Goal: Task Accomplishment & Management: Manage account settings

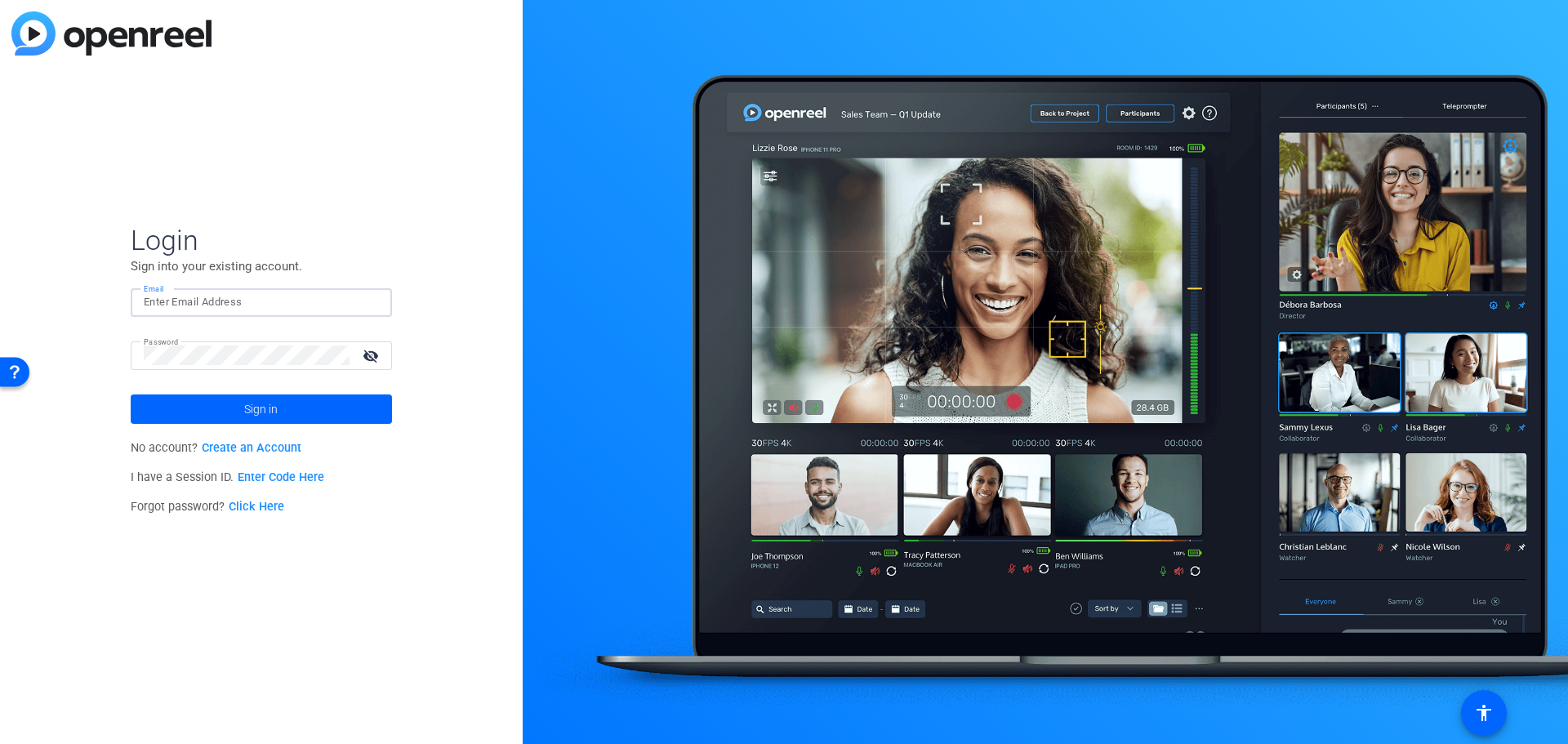
click at [227, 305] on input "Email" at bounding box center [261, 302] width 235 height 20
type input "[EMAIL_ADDRESS][PERSON_NAME][DOMAIN_NAME]"
click at [266, 405] on span "Sign in" at bounding box center [261, 410] width 34 height 41
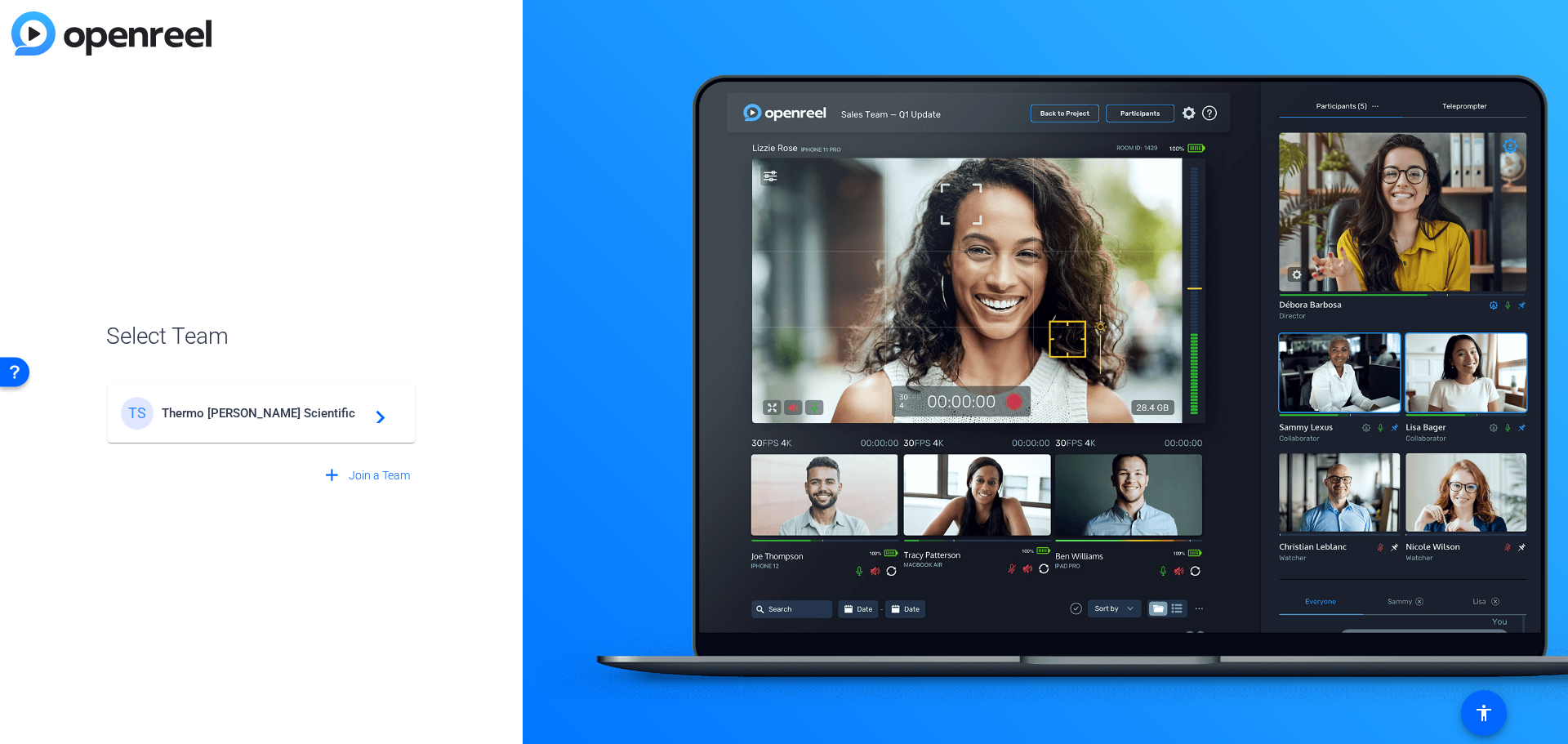
click at [380, 418] on mat-icon "navigate_next" at bounding box center [375, 413] width 20 height 20
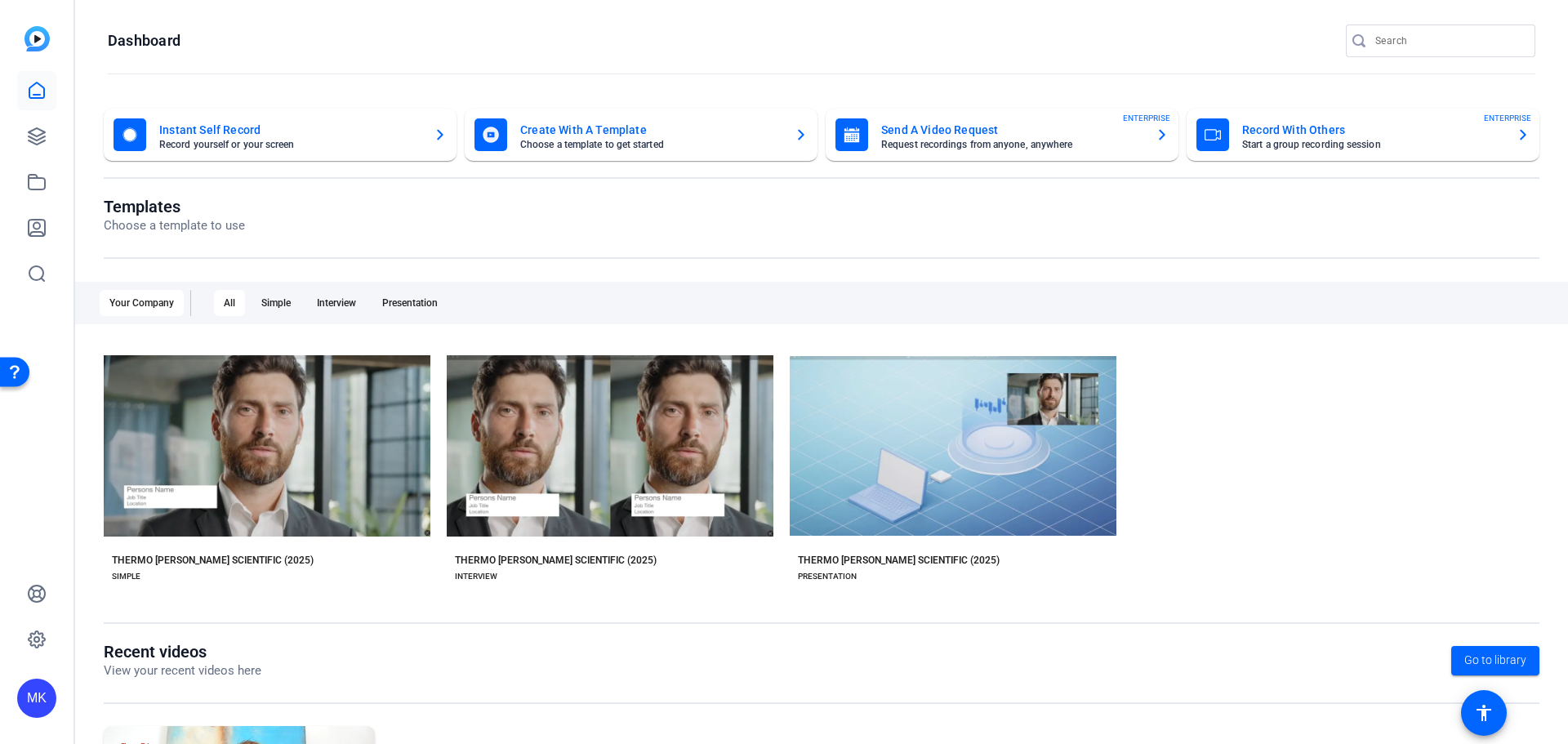
click at [1493, 134] on mat-card-title "Record With Others" at bounding box center [1373, 129] width 262 height 20
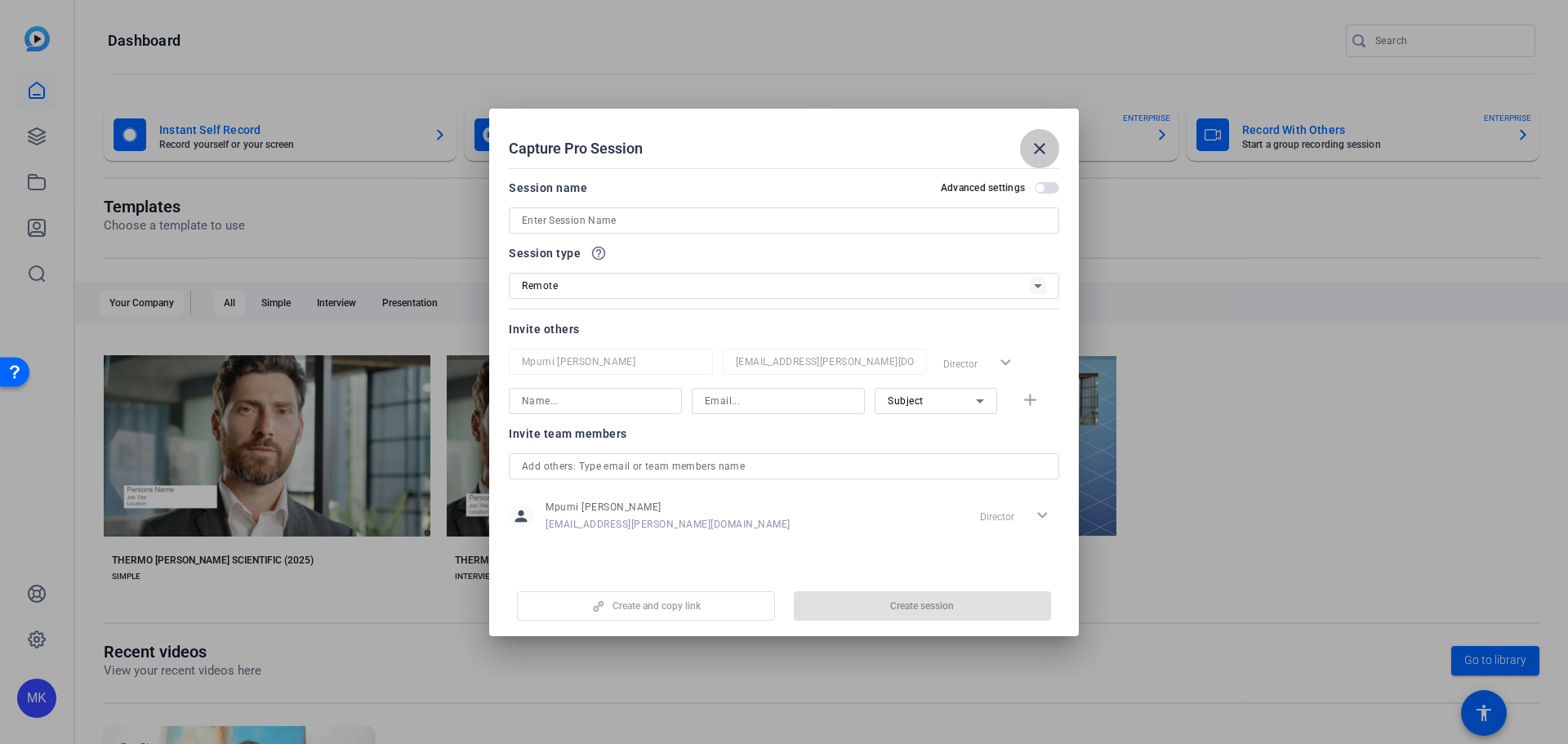
click at [1053, 141] on span at bounding box center [1040, 149] width 39 height 39
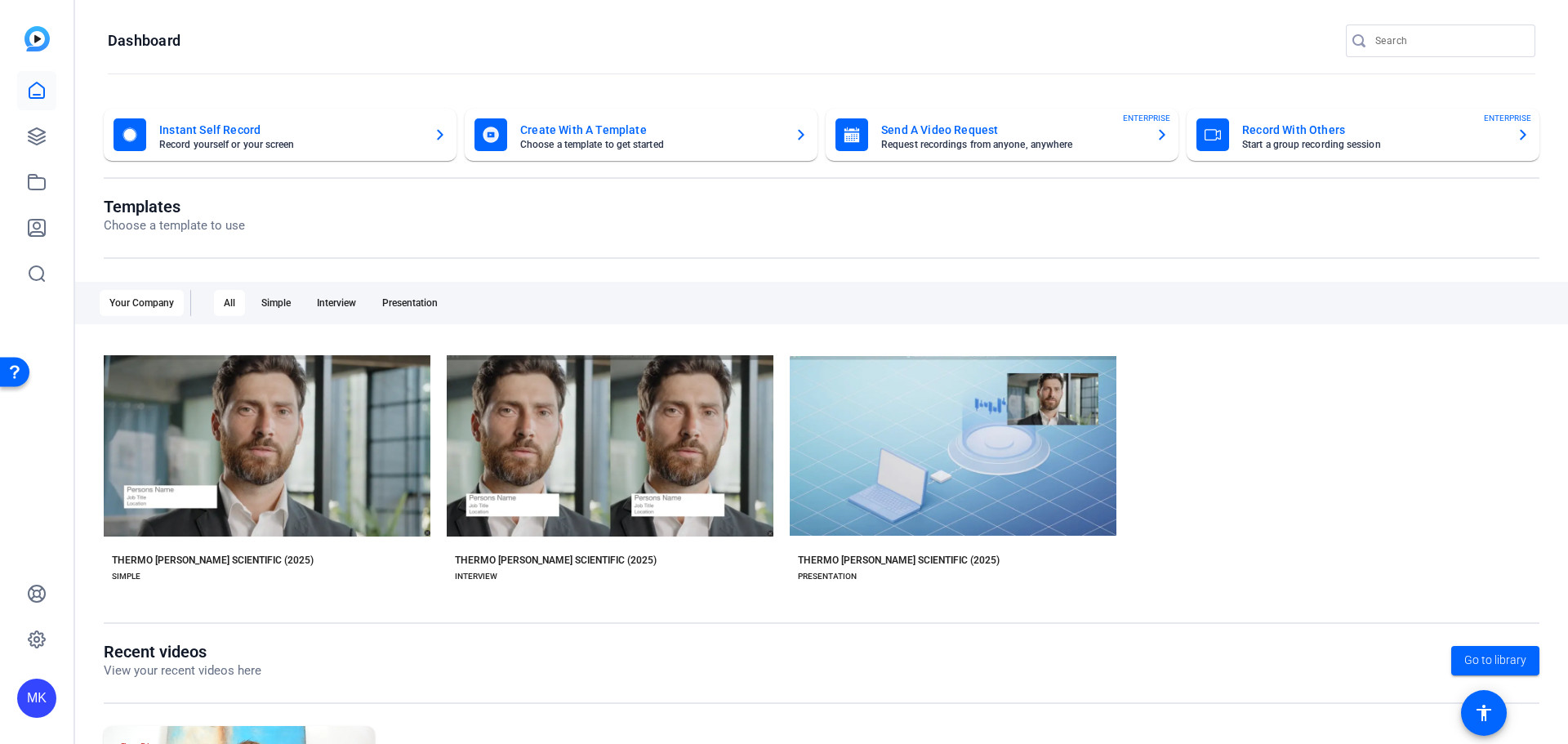
click at [1155, 134] on icon "button" at bounding box center [1162, 134] width 13 height 20
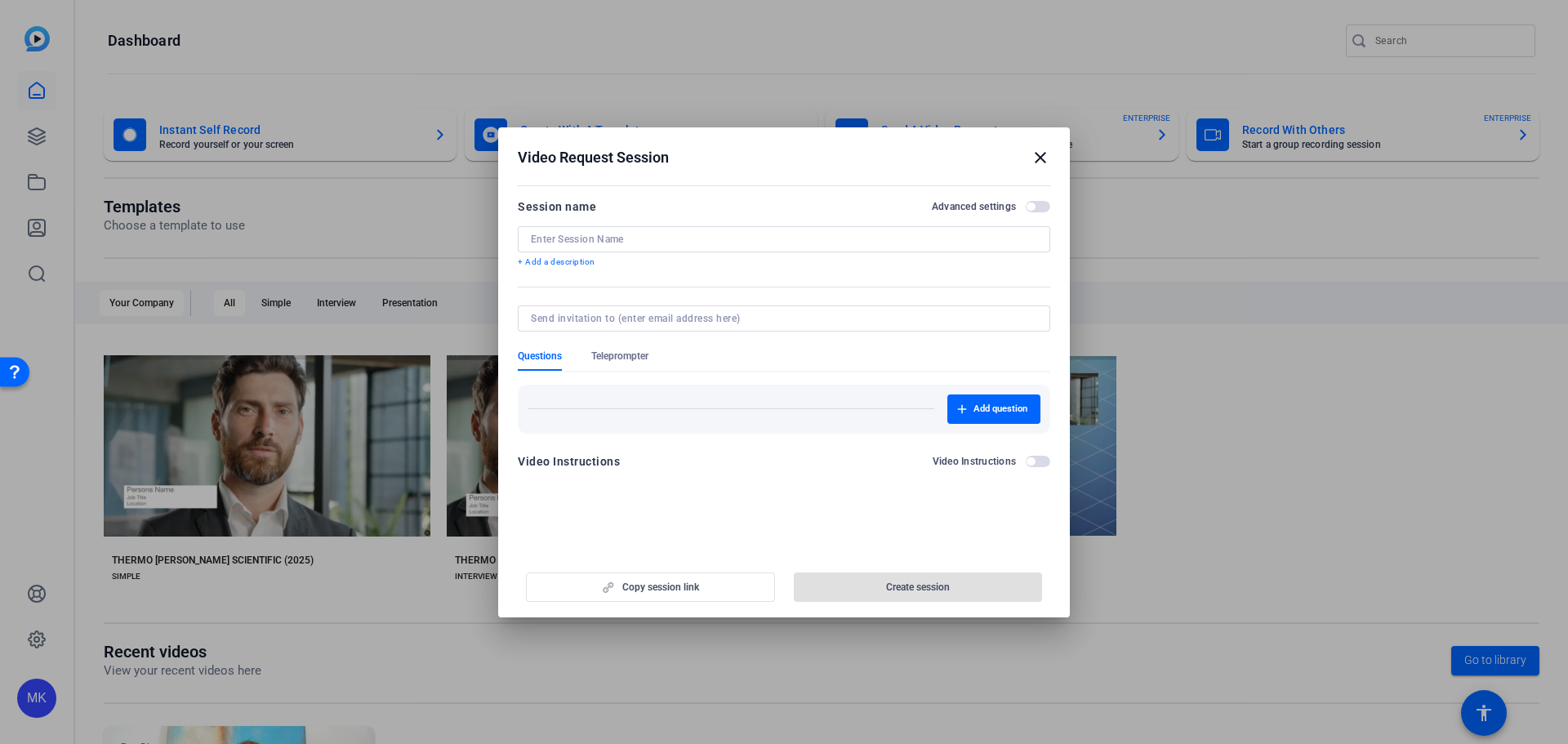
click at [266, 384] on mat-icon "close" at bounding box center [158, 388] width 216 height 10
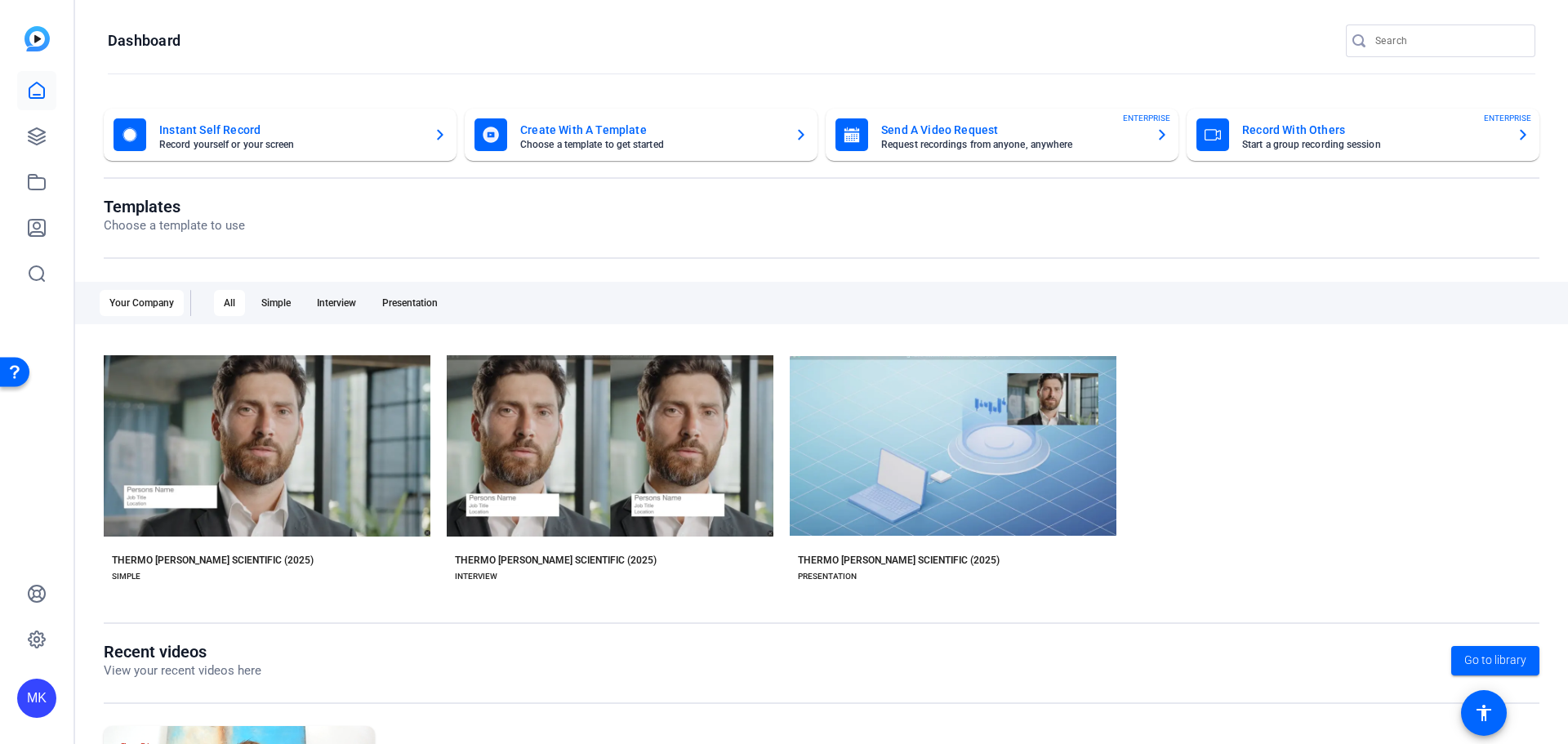
click at [442, 132] on icon "button" at bounding box center [440, 134] width 13 height 20
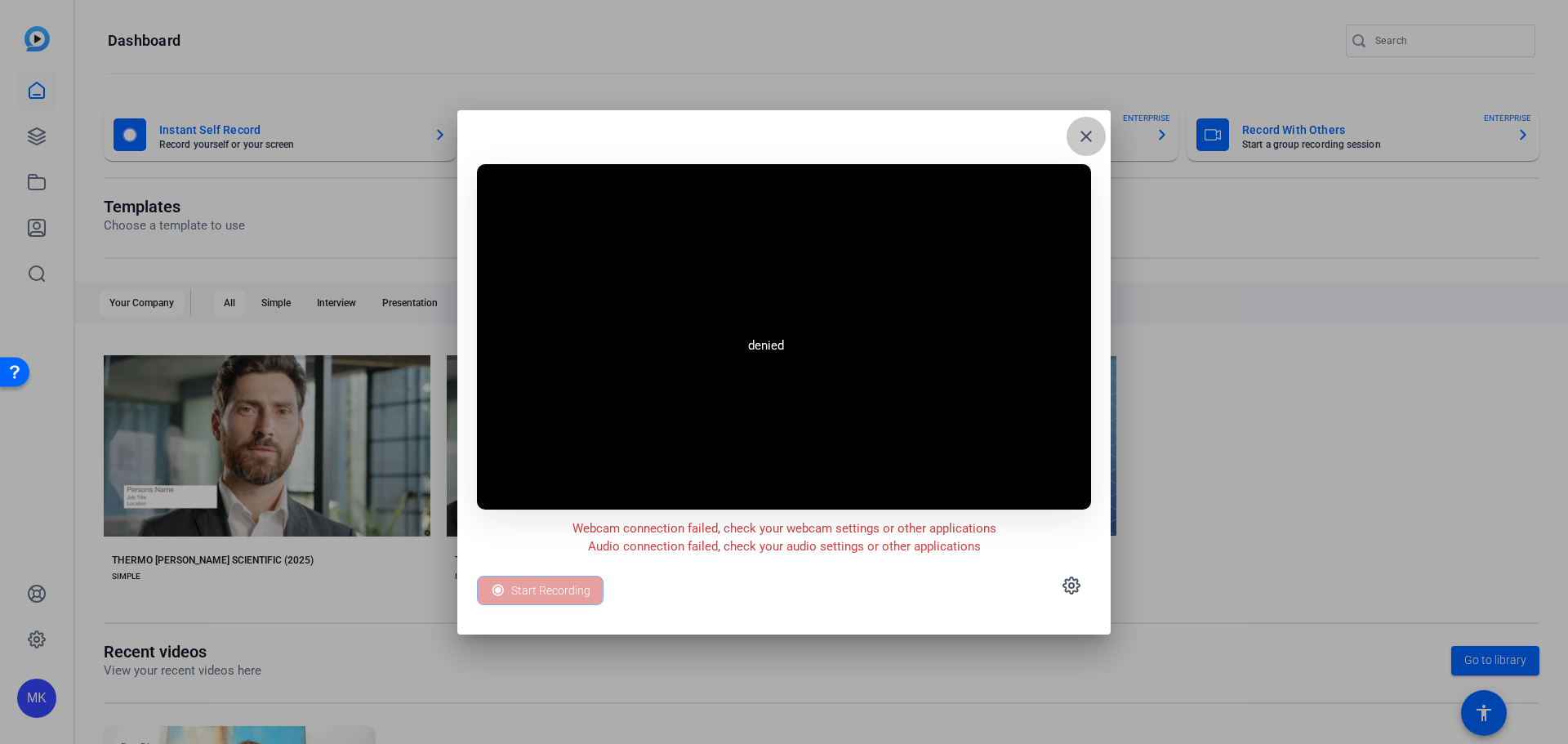
click at [0, 0] on span at bounding box center [0, 0] width 0 height 0
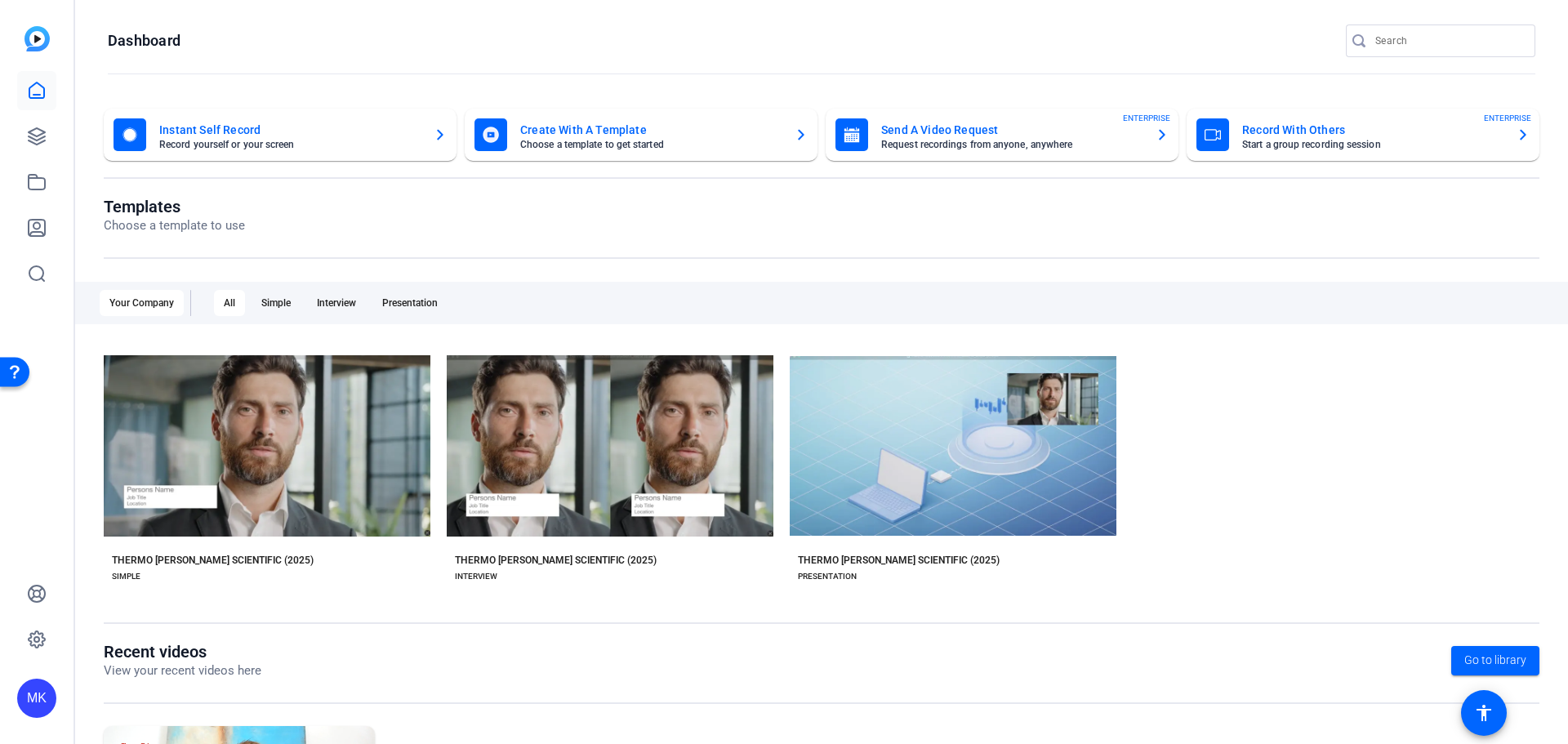
click at [1516, 137] on icon "button" at bounding box center [1523, 134] width 13 height 20
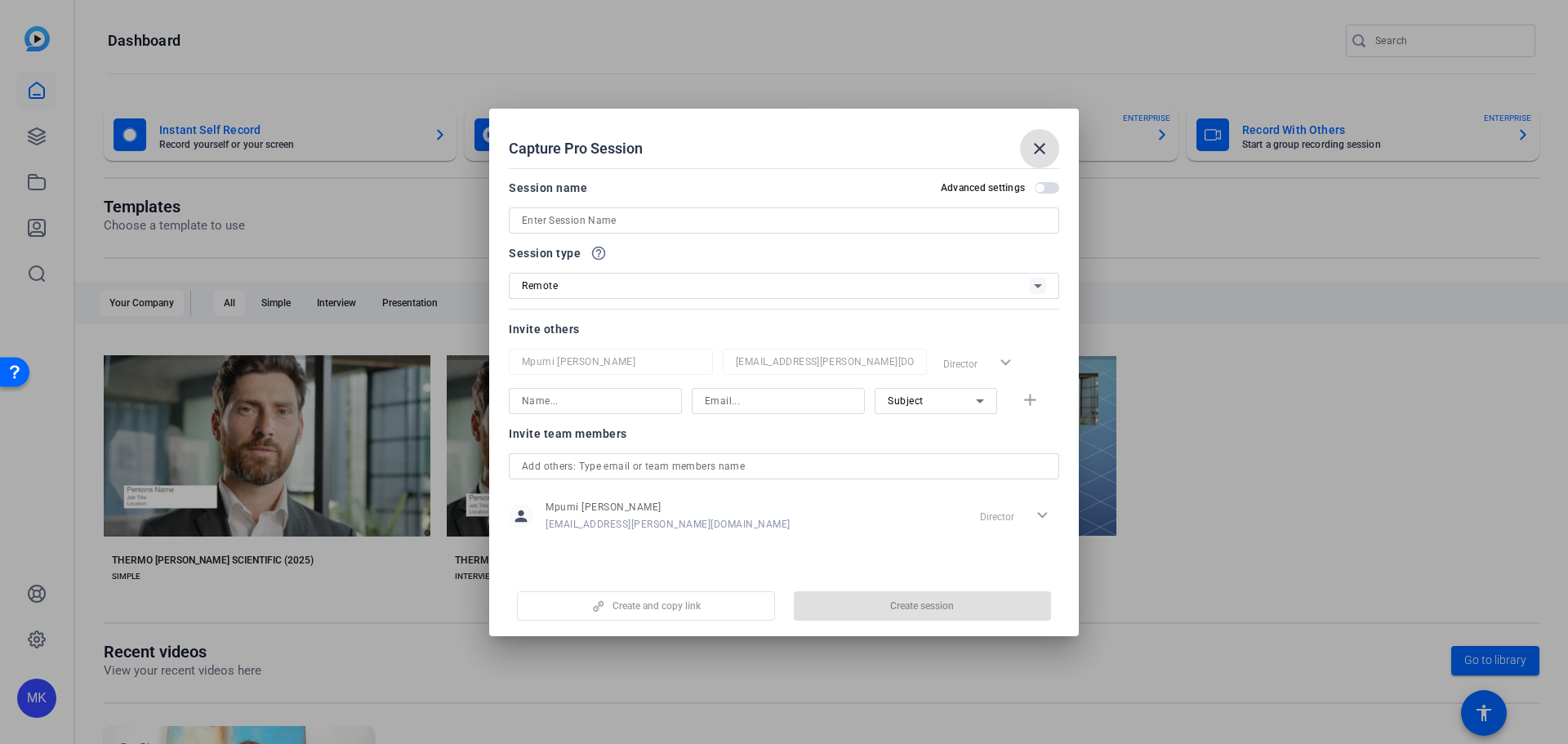
click at [1042, 282] on icon at bounding box center [1037, 285] width 20 height 20
click at [1042, 282] on div at bounding box center [784, 372] width 1568 height 744
click at [264, 99] on mat-icon "close" at bounding box center [259, 95] width 9 height 9
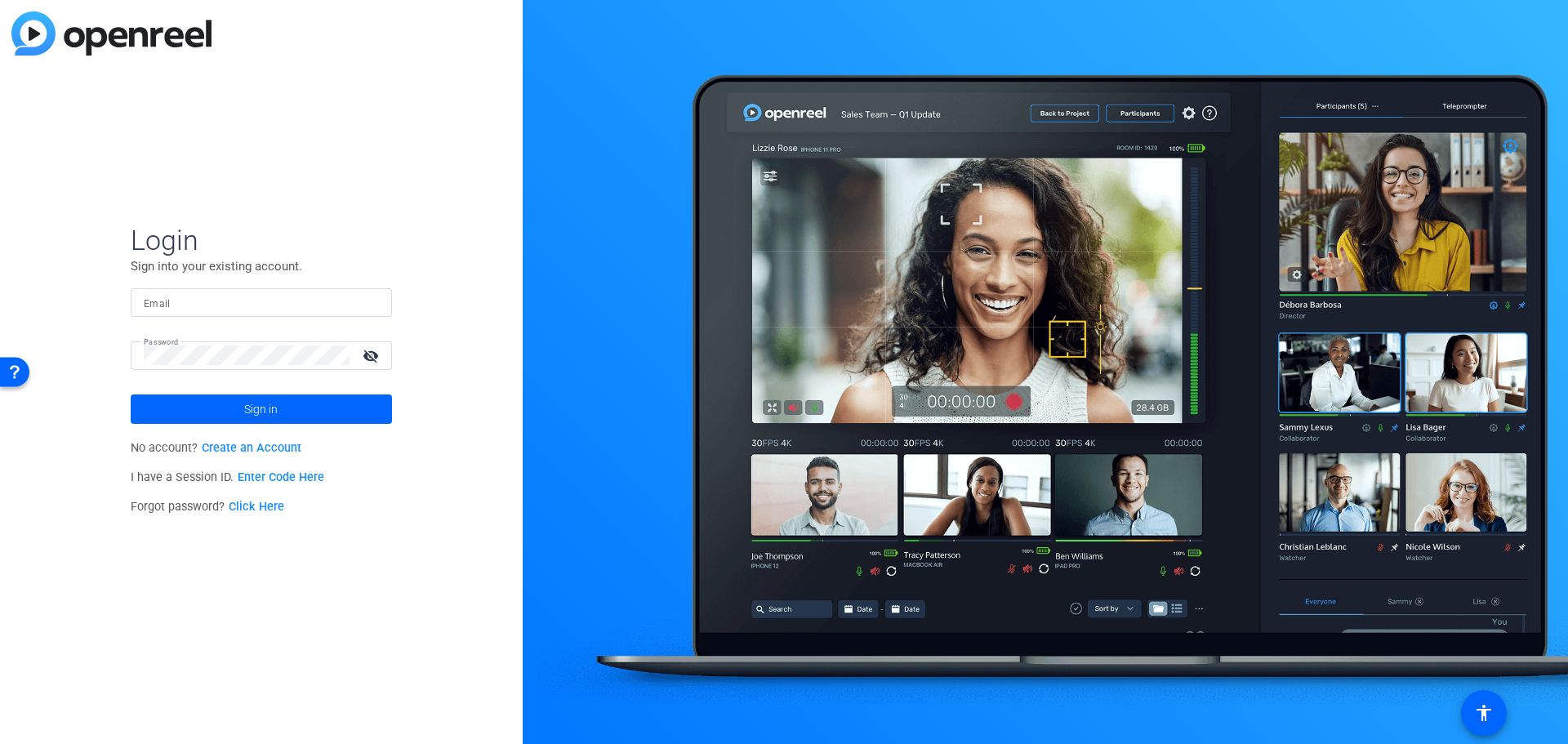
click at [240, 303] on input "Email" at bounding box center [261, 302] width 235 height 20
click at [268, 505] on link "Click Here" at bounding box center [256, 507] width 55 height 14
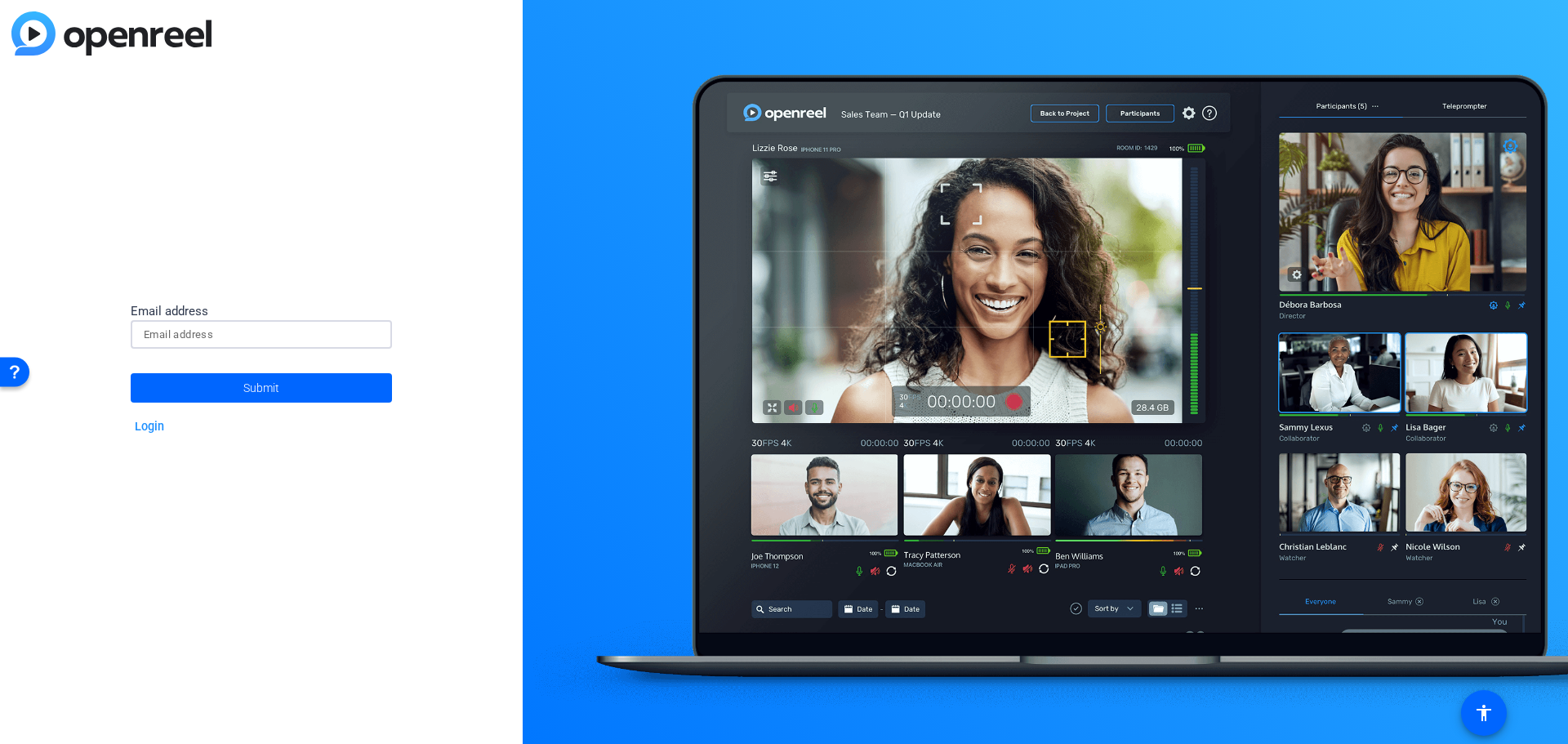
click at [201, 337] on input at bounding box center [261, 335] width 235 height 20
type input "nompumelelograce.koza@thermofisher.com"
click at [268, 387] on span "Submit" at bounding box center [262, 388] width 36 height 41
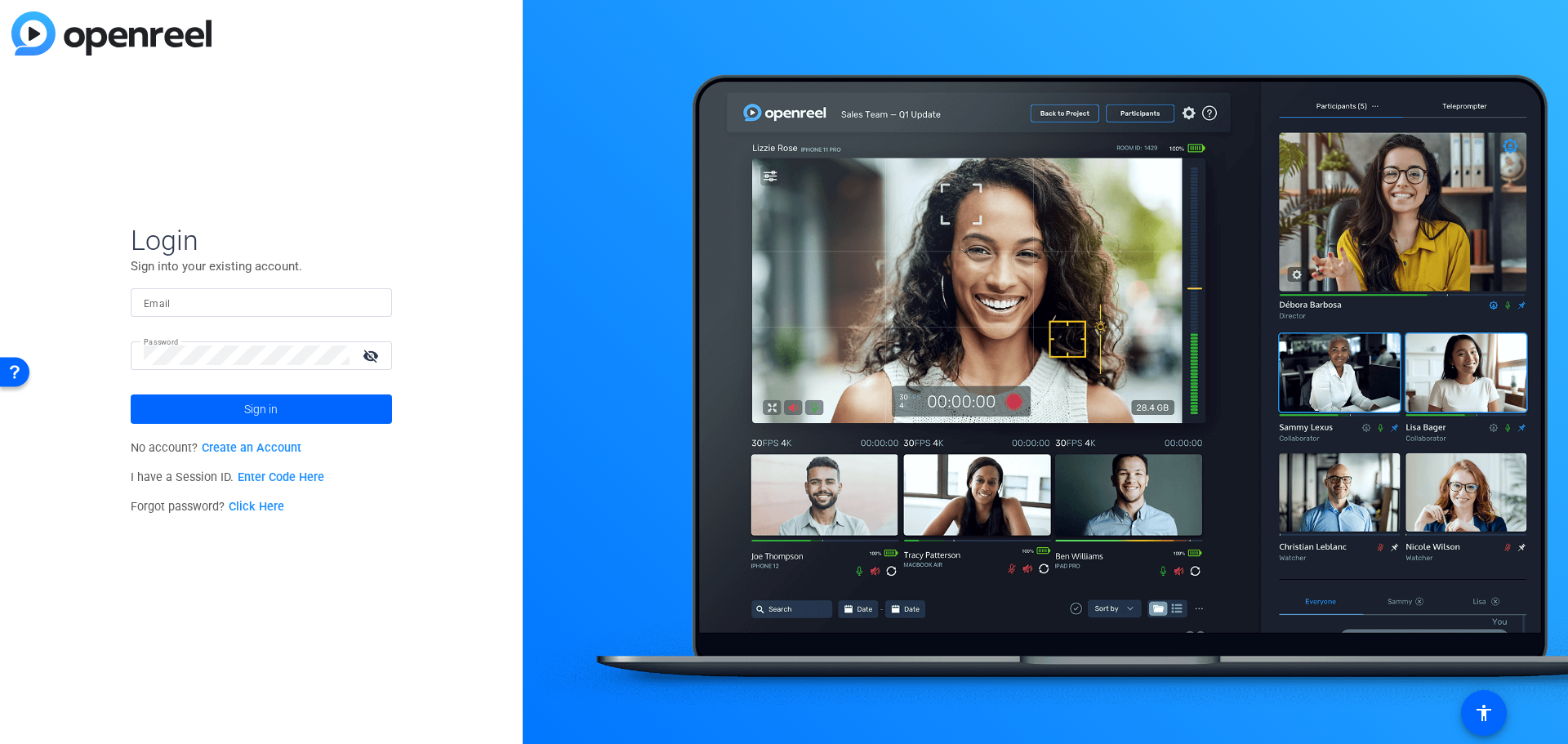
type input "nompumelelograce.koza@thermofisher.com"
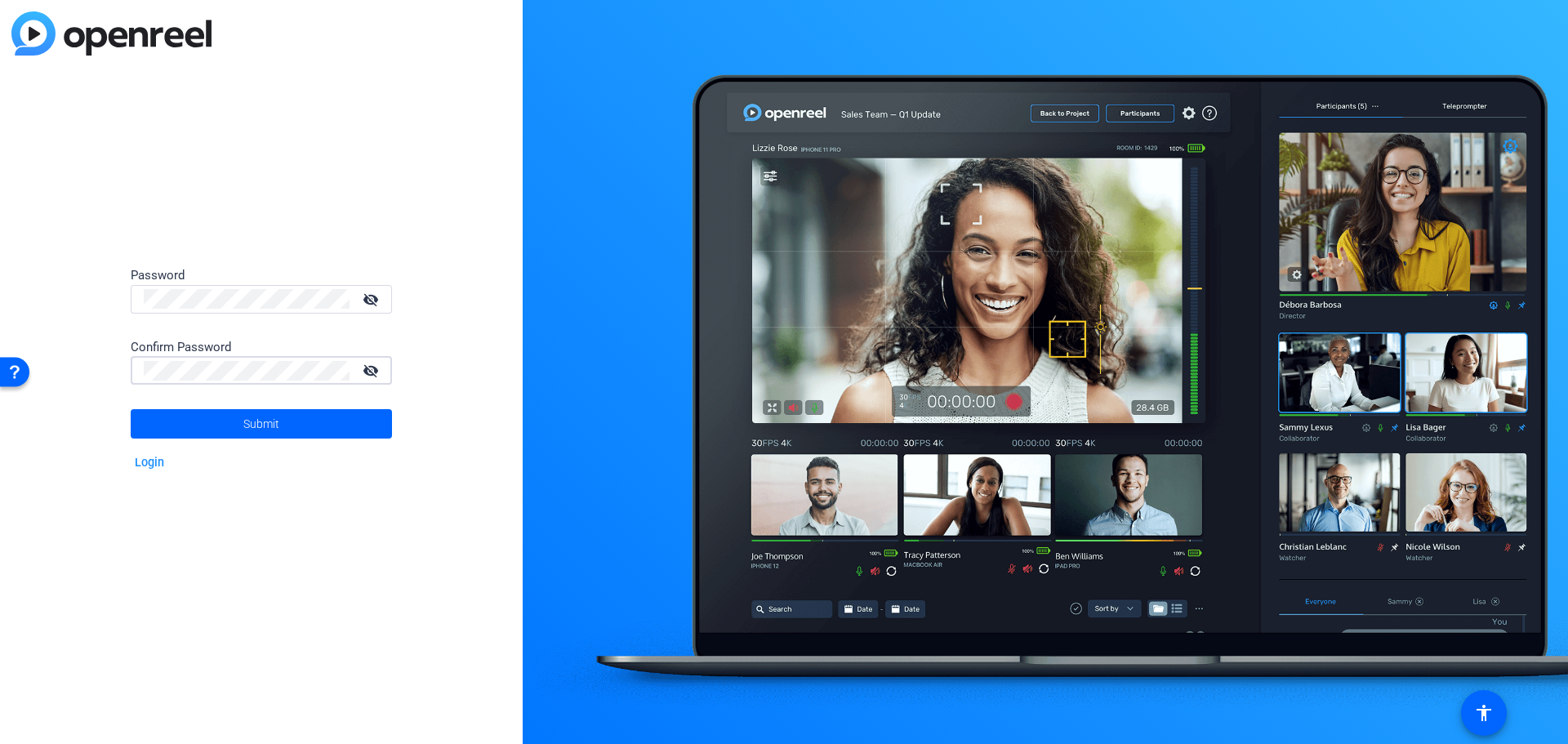
click at [201, 506] on div "Password visibility_off Confirm Password visibility_off Submit Login" at bounding box center [261, 372] width 522 height 744
click at [250, 426] on span "Submit" at bounding box center [262, 424] width 36 height 41
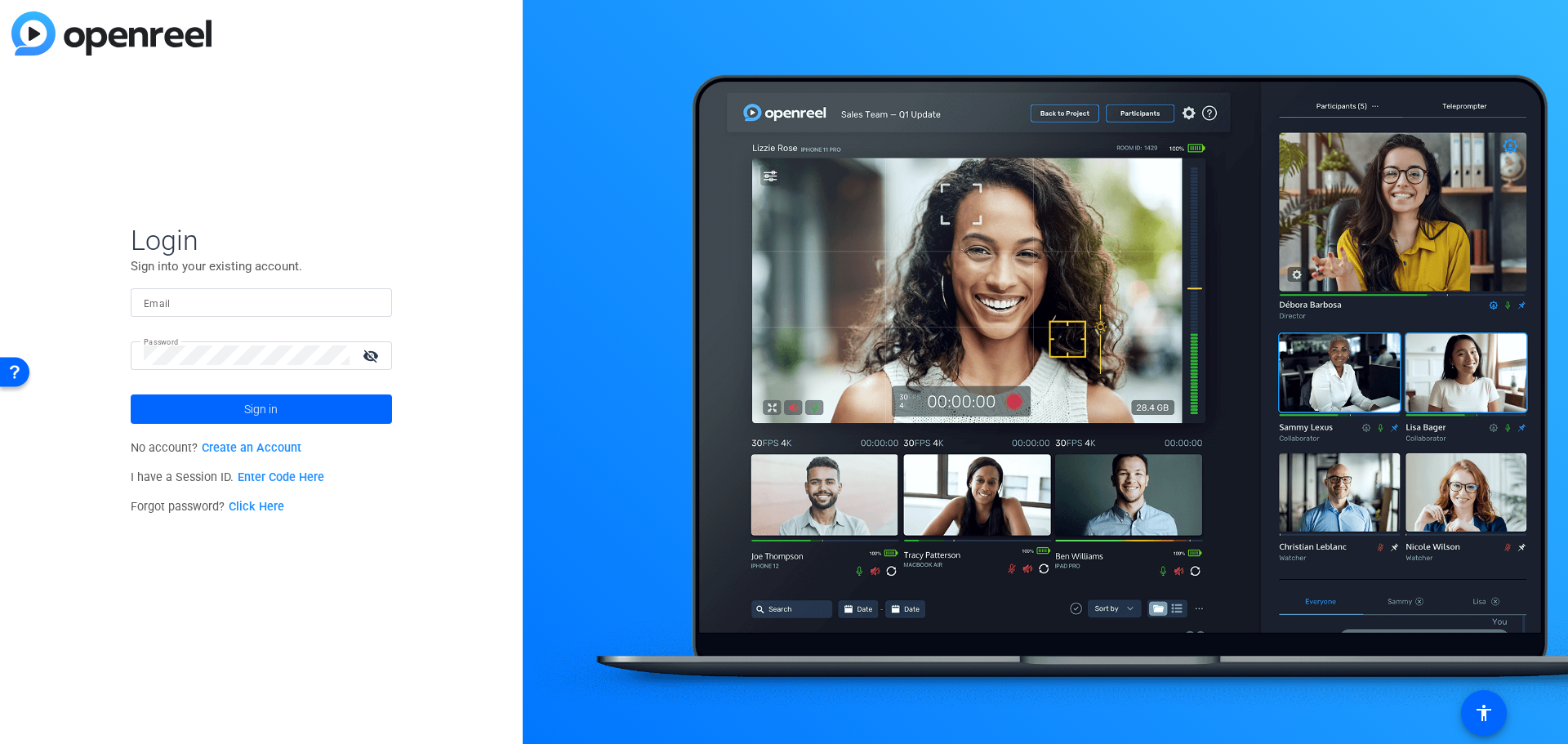
type input "[EMAIL_ADDRESS][PERSON_NAME][DOMAIN_NAME]"
click at [281, 405] on span at bounding box center [261, 409] width 262 height 39
type input "nompumelelograce.koza@thermofisher.com"
click at [276, 406] on span "Sign in" at bounding box center [261, 410] width 34 height 41
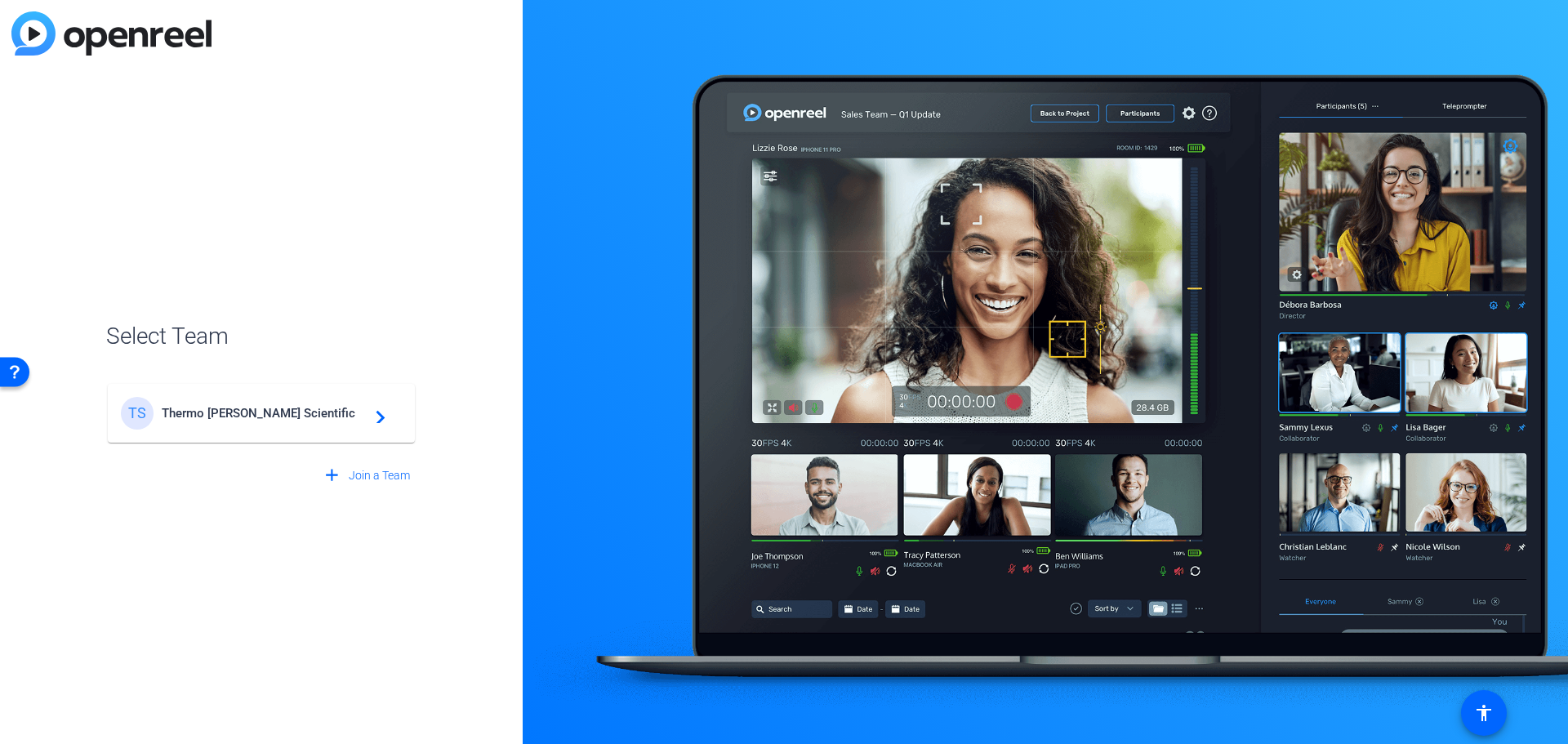
click at [256, 414] on span "Thermo Fisher Scientific" at bounding box center [264, 414] width 204 height 15
